Goal: Navigation & Orientation: Find specific page/section

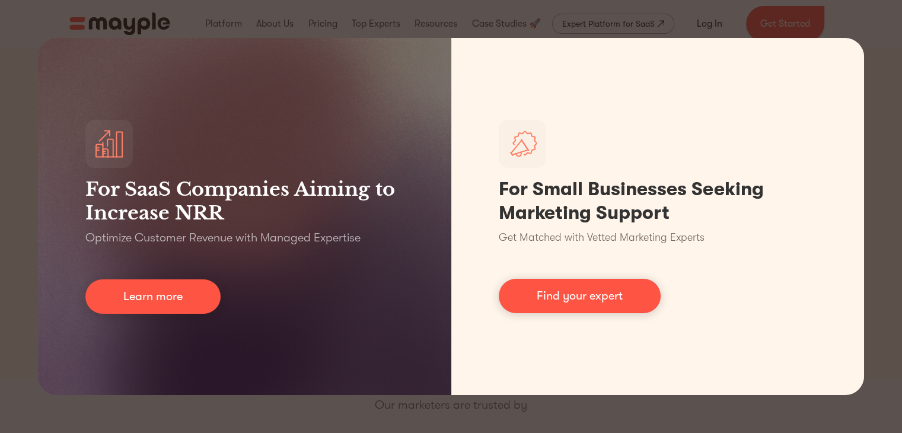
click at [347, 27] on div "For SaaS Companies Aiming to Increase NRR Optimize Customer Revenue with Manage…" at bounding box center [451, 216] width 902 height 433
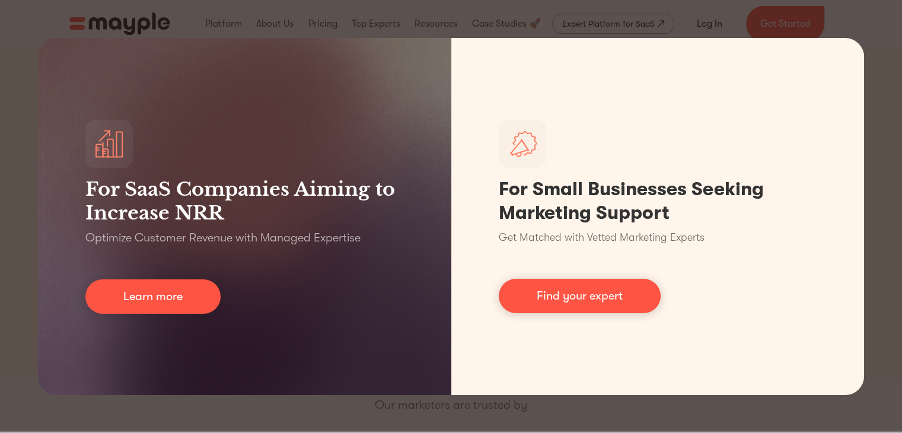
scroll to position [378, 0]
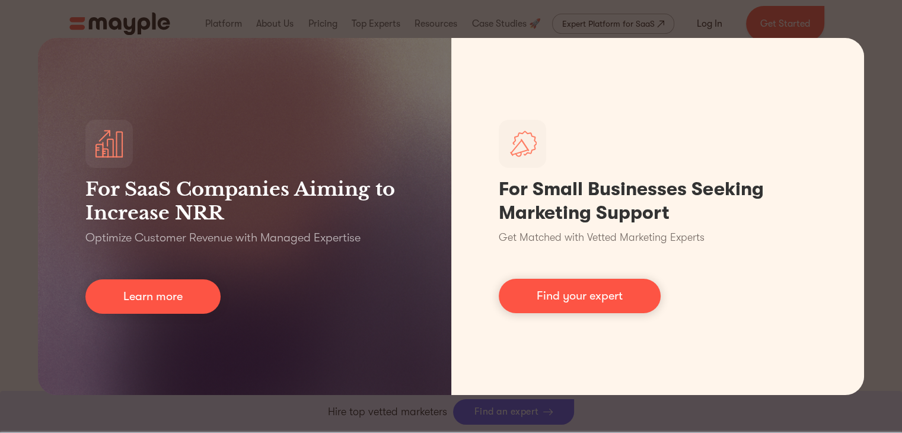
click at [894, 170] on div "For SaaS Companies Aiming to Increase NRR Optimize Customer Revenue with Manage…" at bounding box center [451, 216] width 902 height 433
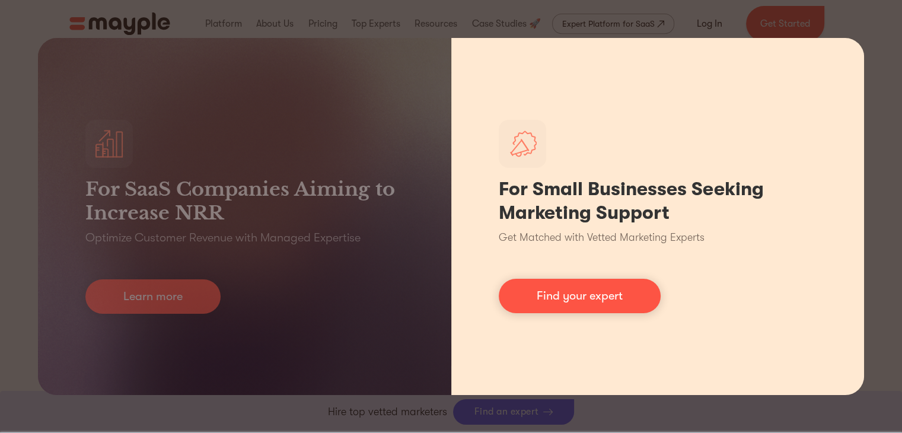
scroll to position [615, 0]
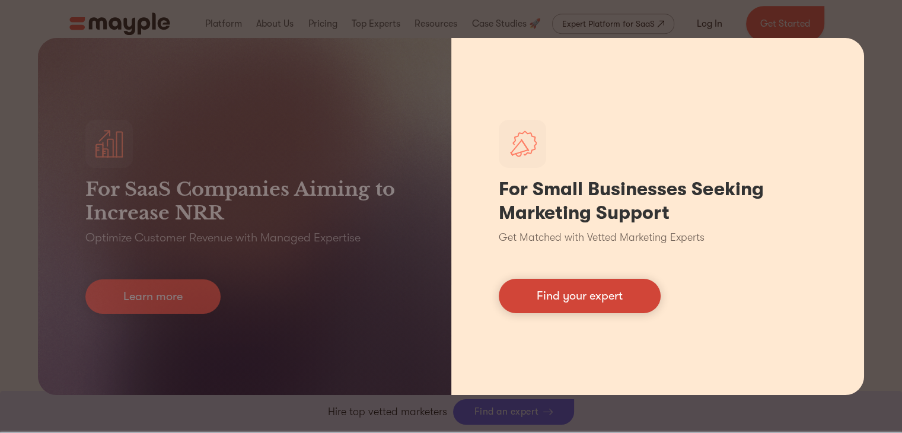
click at [555, 299] on link "Find your expert" at bounding box center [579, 296] width 162 height 34
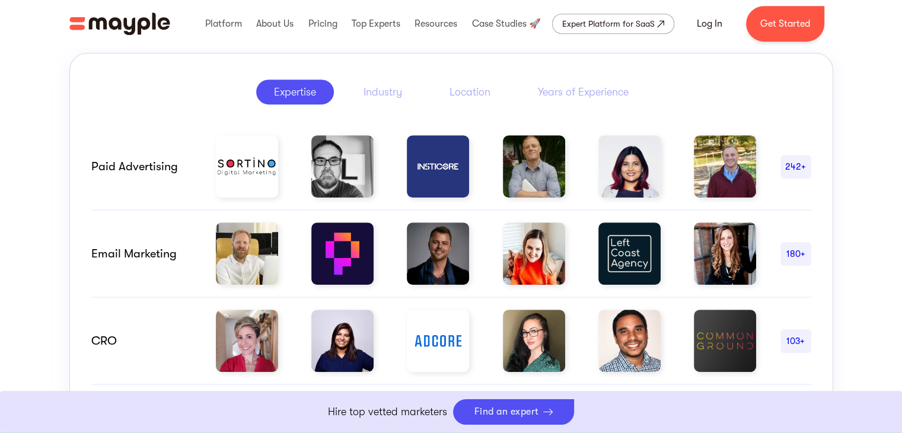
click at [885, 70] on div "Hire Marketing Experts with Proven Results The challenge of assessing marketers…" at bounding box center [451, 314] width 902 height 880
click at [95, 7] on div "Platform Mayple platform Platform Overview Platform Overview How Mayple works D…" at bounding box center [451, 24] width 782 height 36
click at [95, 17] on img "home" at bounding box center [119, 23] width 101 height 23
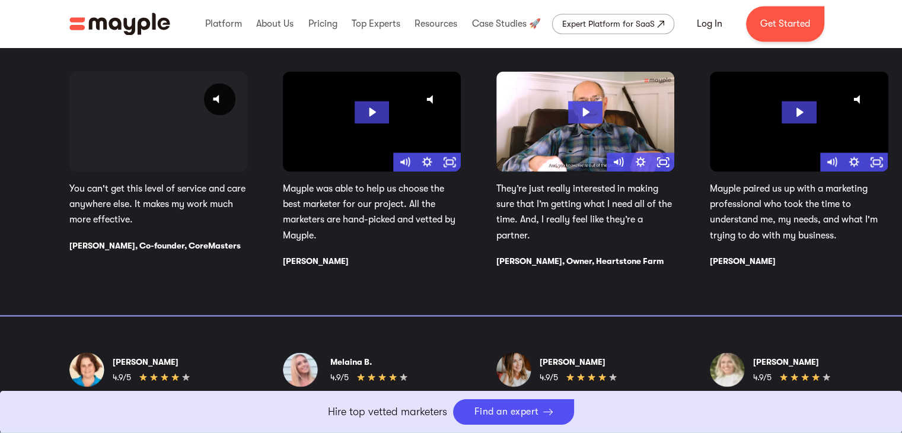
scroll to position [2015, 0]
